Goal: Information Seeking & Learning: Learn about a topic

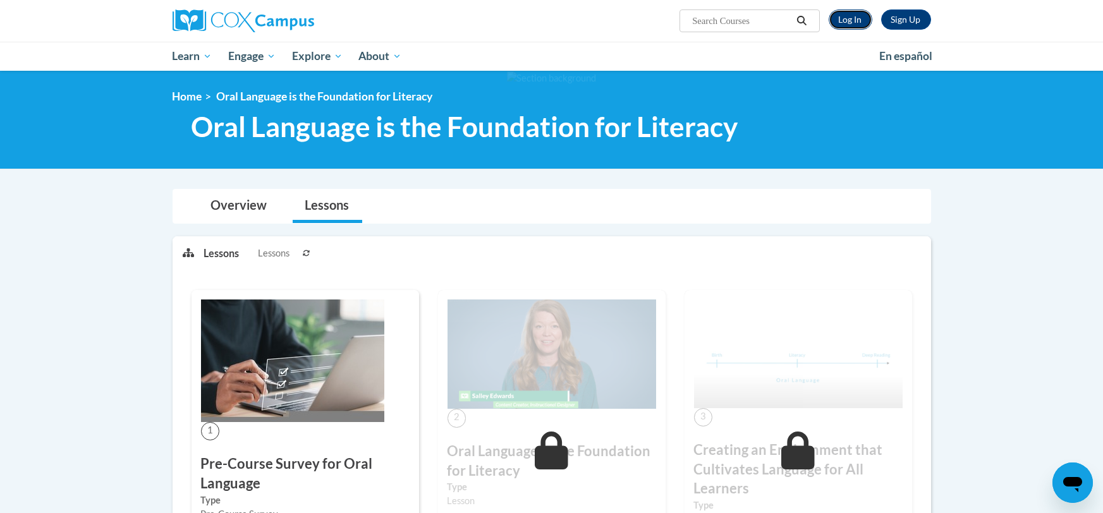
click at [838, 20] on link "Log In" at bounding box center [851, 19] width 44 height 20
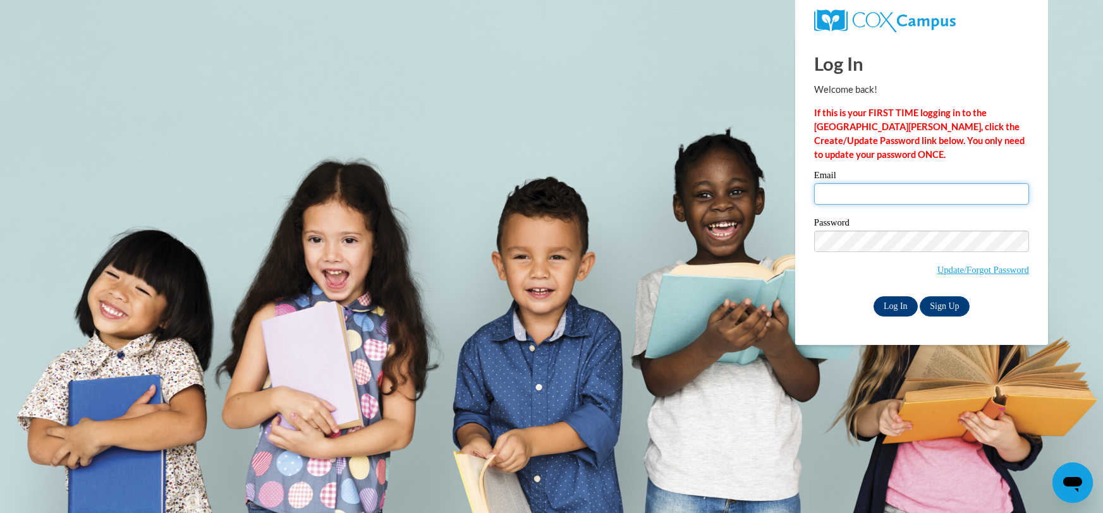
type input "[EMAIL_ADDRESS][DOMAIN_NAME]"
click at [897, 305] on input "Log In" at bounding box center [896, 306] width 44 height 20
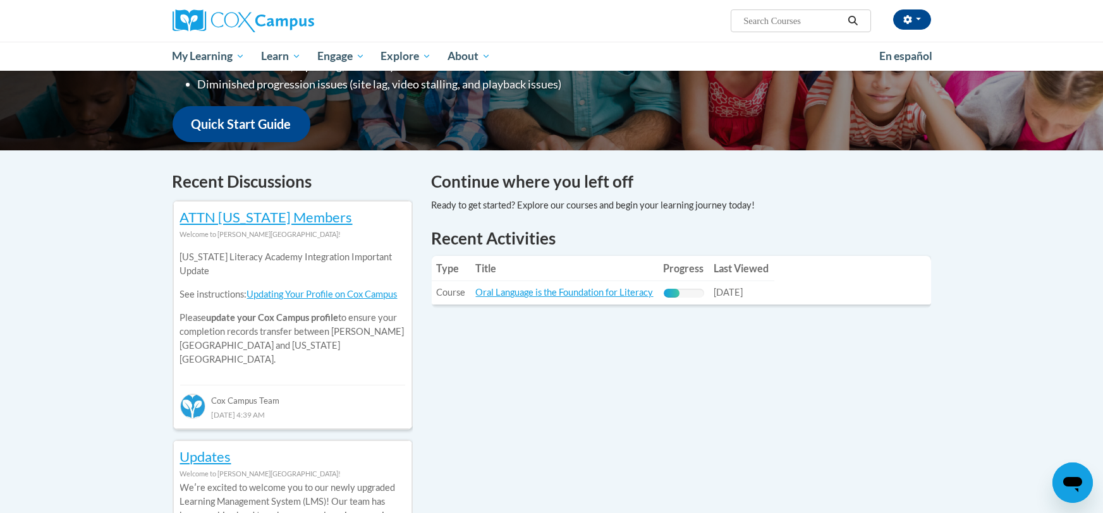
scroll to position [445, 0]
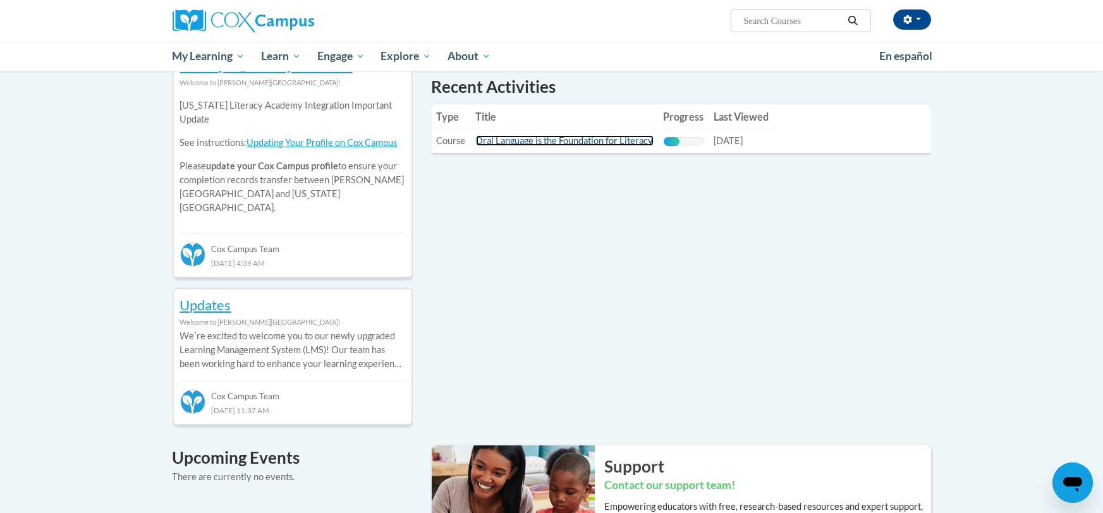
click at [578, 143] on link "Oral Language is the Foundation for Literacy" at bounding box center [565, 140] width 178 height 11
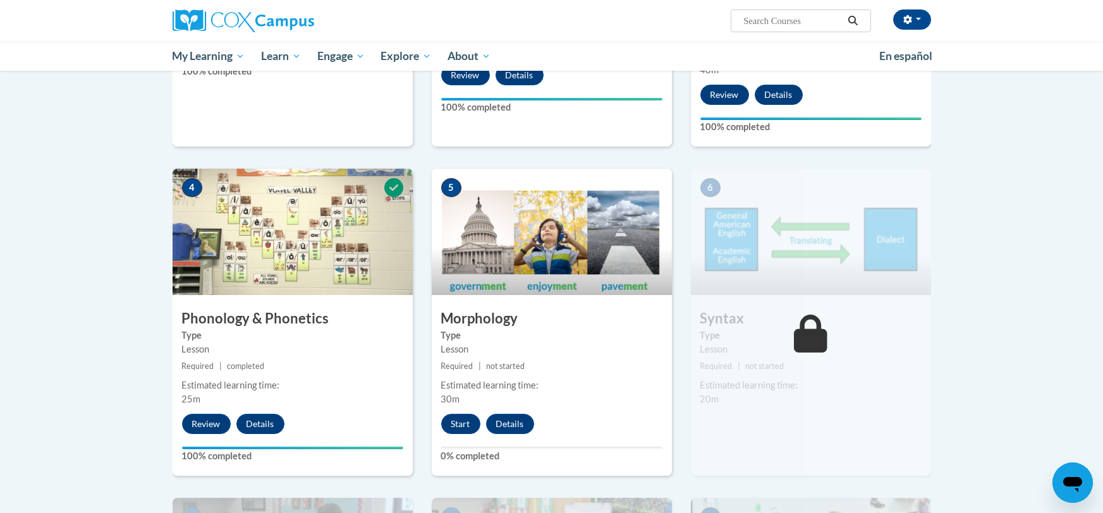
scroll to position [526, 0]
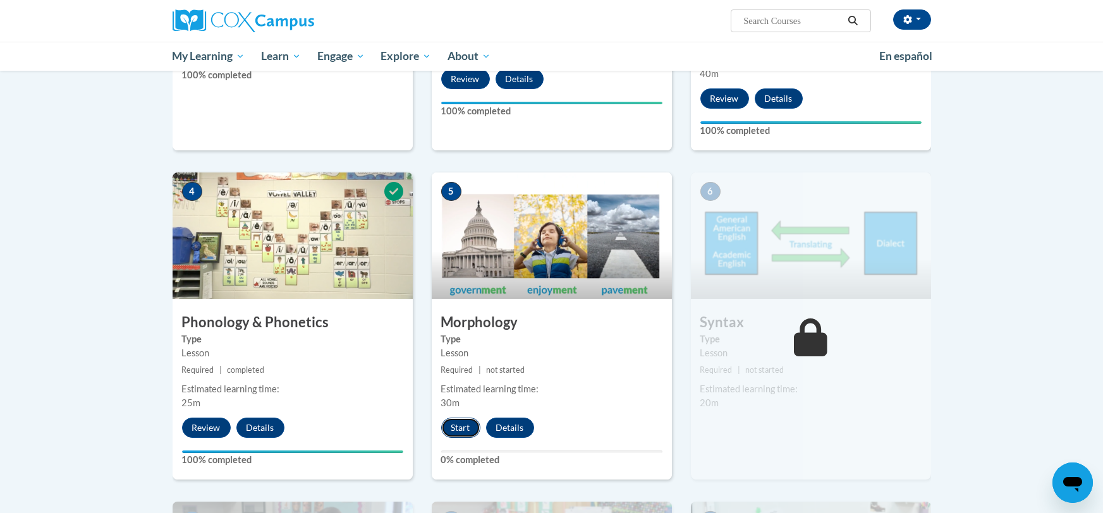
click at [454, 419] on button "Start" at bounding box center [460, 428] width 39 height 20
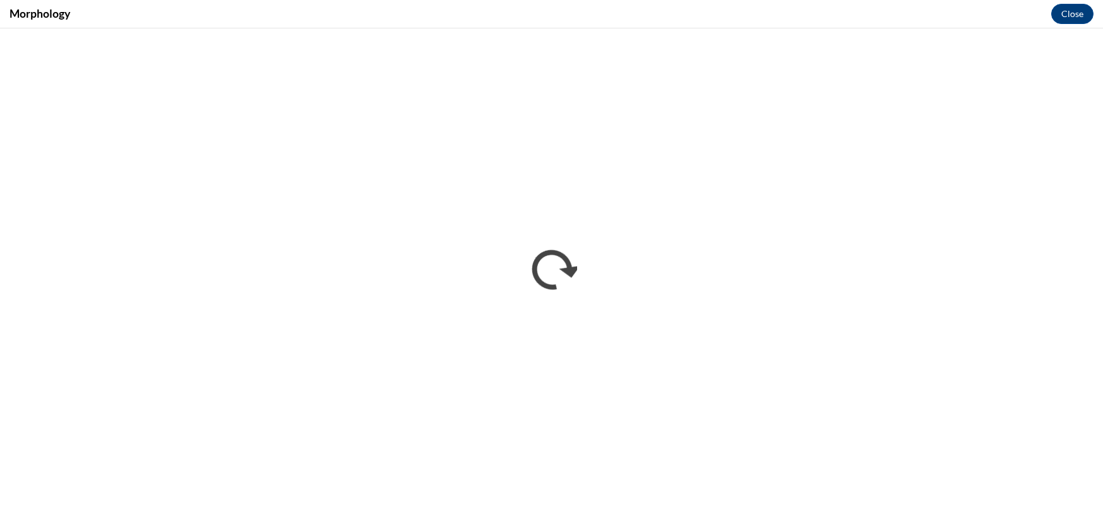
scroll to position [0, 0]
